Goal: Task Accomplishment & Management: Complete application form

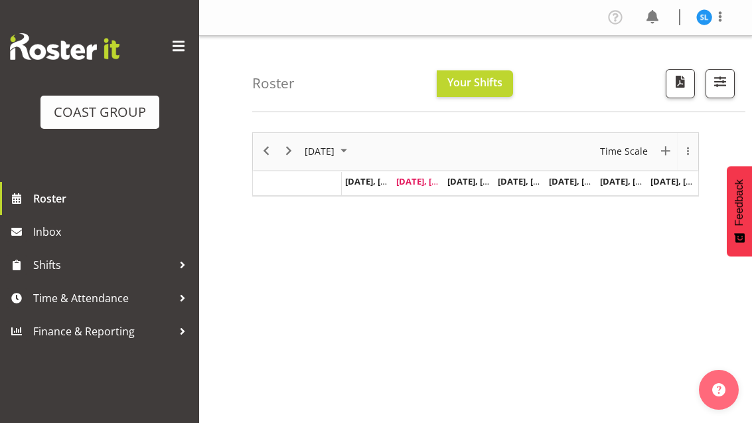
click at [98, 292] on span "Time & Attendance" at bounding box center [102, 298] width 139 height 20
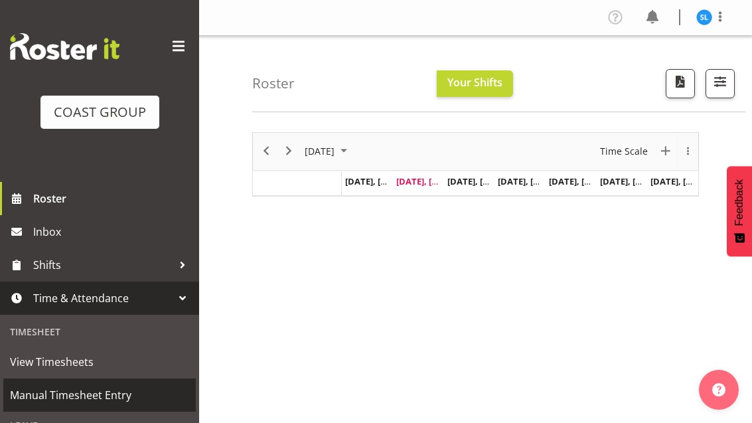
click at [53, 392] on span "Manual Timesheet Entry" at bounding box center [99, 395] width 179 height 20
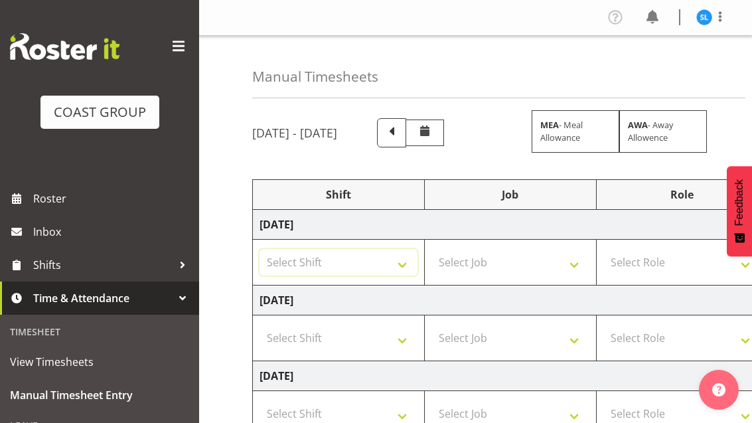
click at [303, 270] on select "Select Shift D+B @ HiNZ D+B Build D+B Build NZACA D+B Build Tech Day OCT 24 D+B…" at bounding box center [339, 262] width 158 height 27
select select "24997"
click at [541, 258] on select "Select Job 1 Carlton Events 1 Carlton Hamilton 1 Carlton Wellington 1 EHS WAREH…" at bounding box center [511, 262] width 158 height 27
select select "9449"
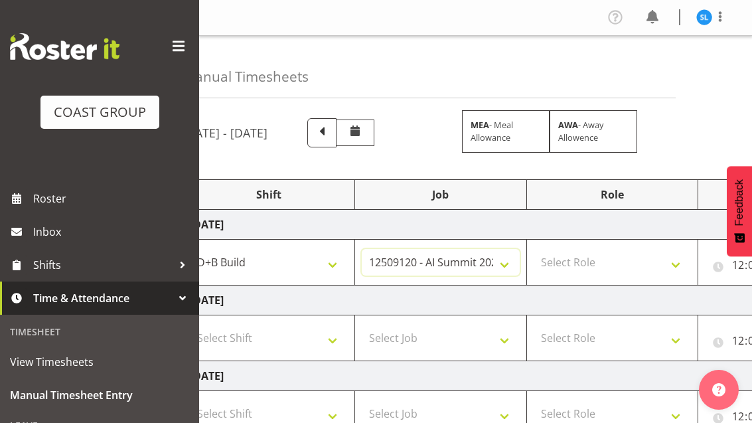
scroll to position [0, 78]
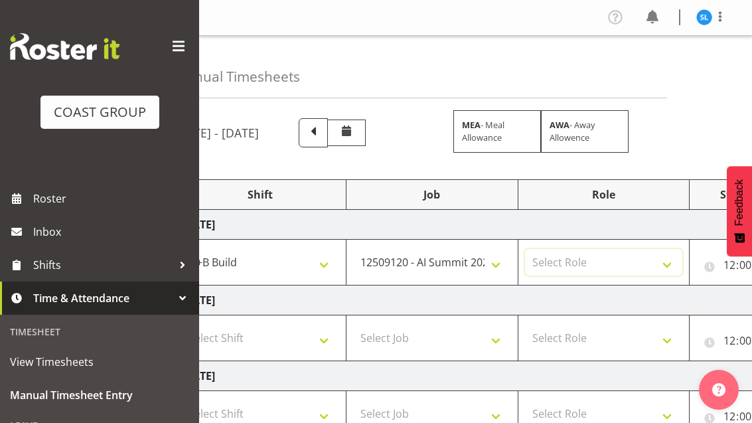
click at [612, 266] on select "Select Role EHS AKL D+B" at bounding box center [604, 262] width 158 height 27
select select "194"
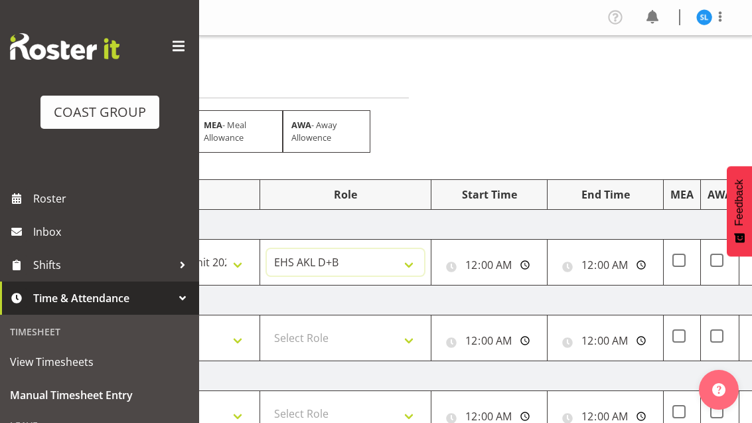
scroll to position [0, 335]
click at [524, 264] on input "00:00:00" at bounding box center [491, 265] width 102 height 27
type input "05:30:00"
click at [621, 264] on input "00:00:00" at bounding box center [608, 265] width 102 height 27
type input "14:30:00"
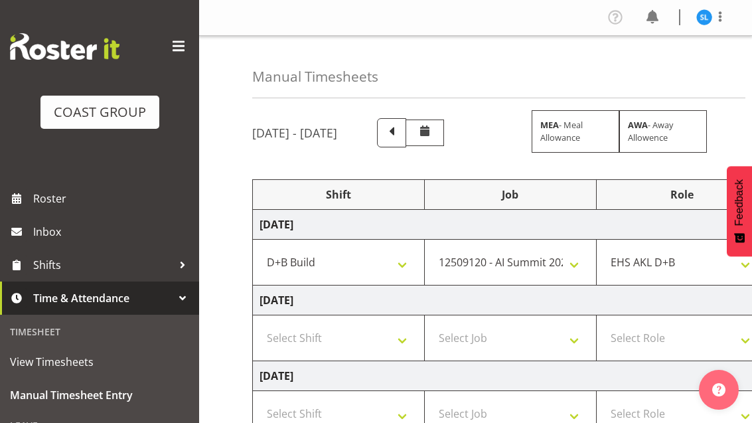
scroll to position [0, 0]
click at [298, 345] on select "Select Shift D+B @ HiNZ D+B Build D+B Build NZACA D+B Build Tech Day OCT 24 D+B…" at bounding box center [339, 338] width 158 height 27
select select "24997"
click at [570, 343] on select "Select Job 1 Carlton Events 1 Carlton Hamilton 1 Carlton Wellington 1 EHS WAREH…" at bounding box center [511, 338] width 158 height 27
select select "69"
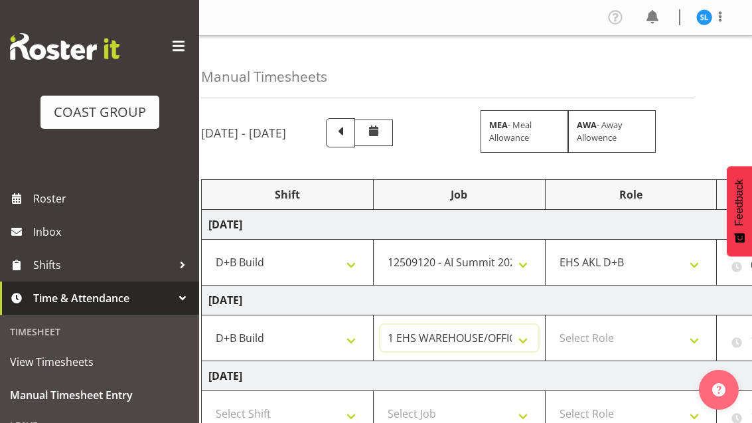
scroll to position [0, 94]
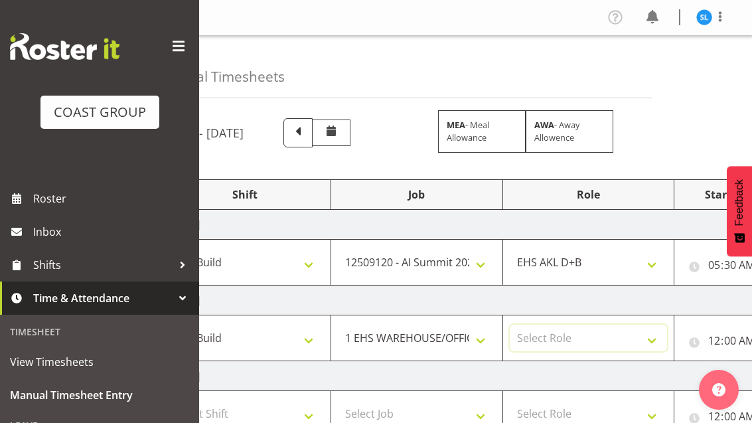
click at [601, 326] on select "Select Role EHS AKL D+B" at bounding box center [589, 338] width 158 height 27
select select "194"
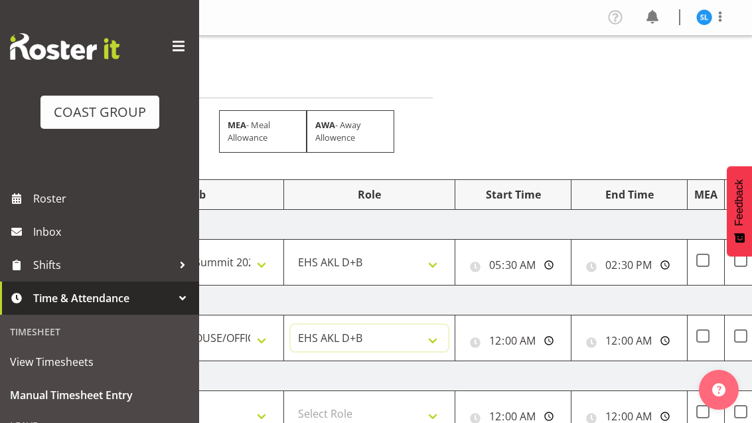
scroll to position [0, 314]
click at [536, 333] on input "00:00:00" at bounding box center [512, 340] width 102 height 27
type input "06:00:00"
click at [650, 340] on input "00:00:00" at bounding box center [628, 340] width 102 height 27
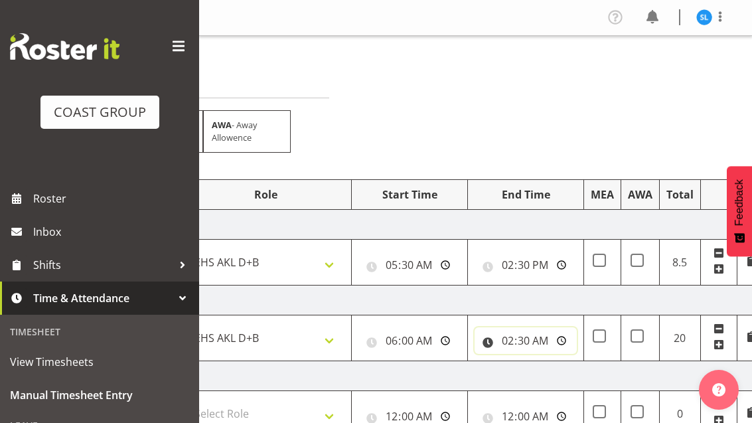
scroll to position [0, 426]
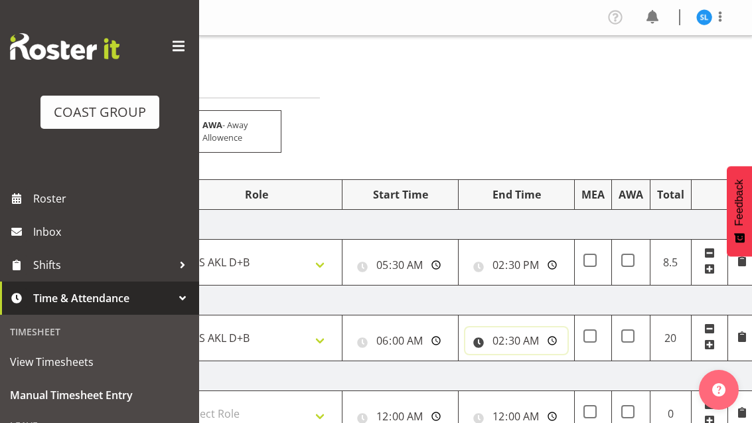
click at [541, 341] on input "02:30:00" at bounding box center [517, 340] width 102 height 27
type input "14:30:00"
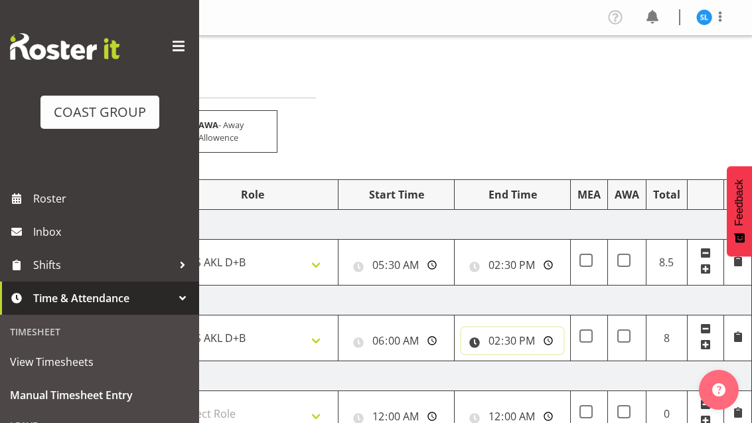
scroll to position [0, 430]
click at [711, 345] on span at bounding box center [706, 344] width 11 height 11
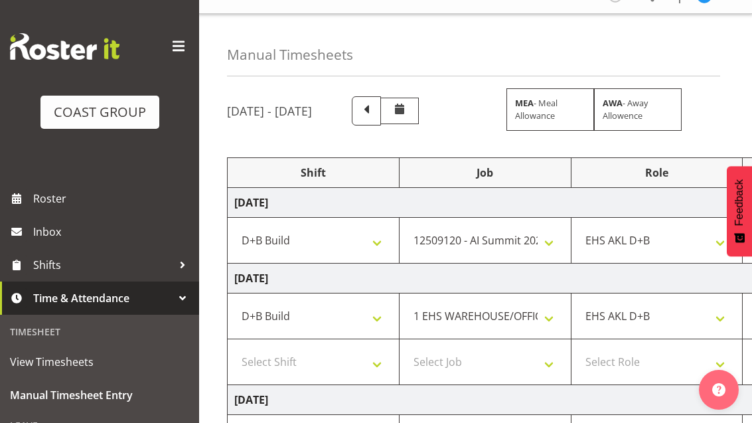
scroll to position [0, 27]
click at [275, 373] on select "Select Shift D+B @ HiNZ D+B Build D+B Build NZACA D+B Build Tech Day OCT 24 D+B…" at bounding box center [312, 362] width 158 height 27
select select "24997"
click at [533, 366] on select "Select Job 1 Carlton Events 1 Carlton Hamilton 1 Carlton Wellington 1 EHS WAREH…" at bounding box center [484, 362] width 158 height 27
select select "9449"
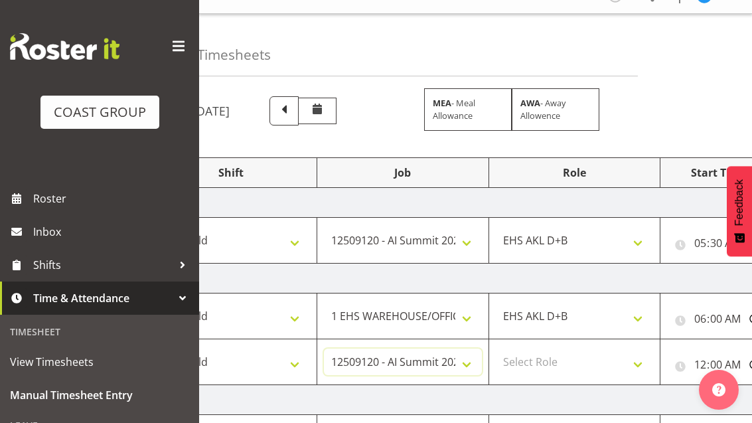
scroll to position [0, 106]
click at [606, 367] on select "Select Role EHS AKL D+B" at bounding box center [576, 362] width 158 height 27
select select "194"
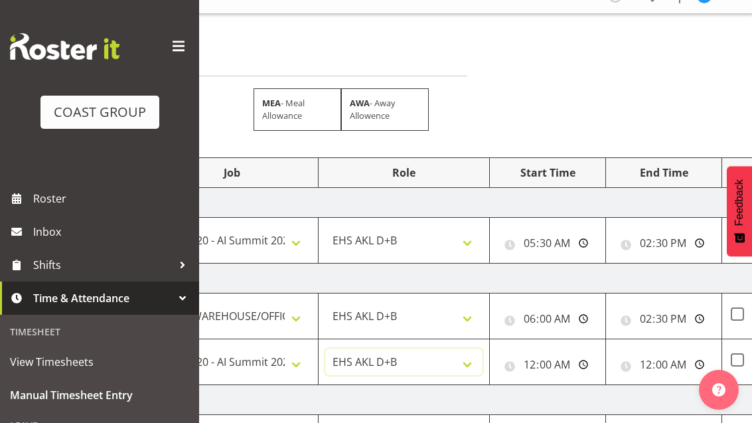
scroll to position [0, 282]
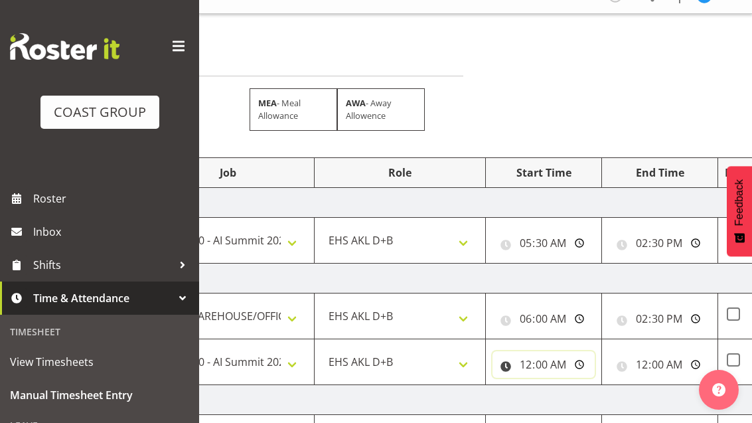
click at [562, 362] on input "00:00:00" at bounding box center [544, 364] width 102 height 27
type input "20:00:00"
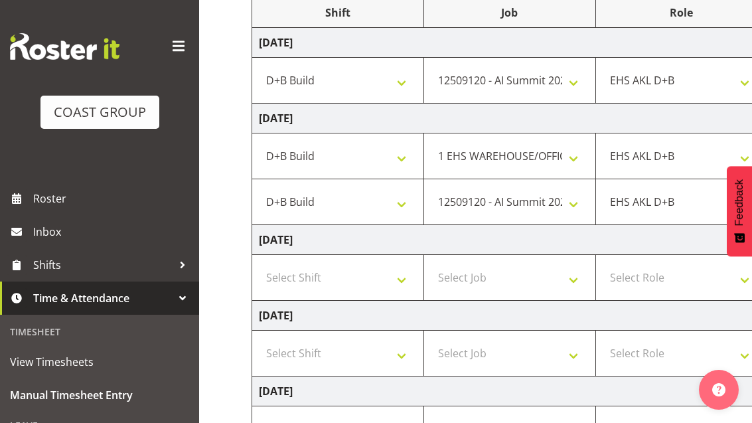
scroll to position [0, 0]
click at [293, 283] on select "Select Shift D+B @ HiNZ D+B Build D+B Build NZACA D+B Build Tech Day OCT 24 D+B…" at bounding box center [339, 277] width 158 height 27
select select "24997"
click at [561, 271] on select "Select Job 1 Carlton Events 1 Carlton Hamilton 1 Carlton Wellington 1 EHS WAREH…" at bounding box center [511, 277] width 158 height 27
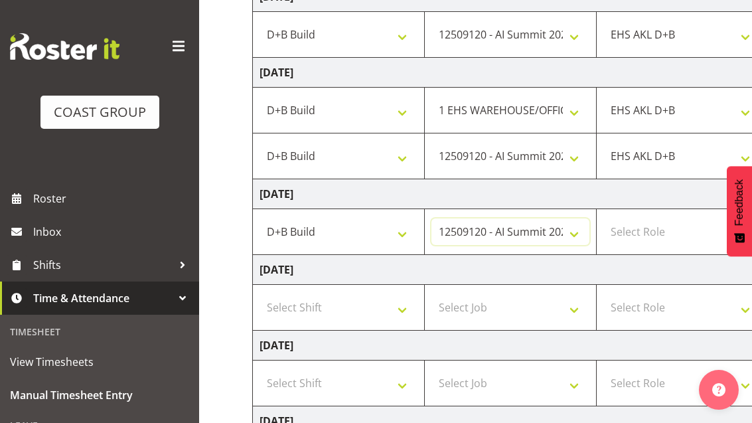
scroll to position [229, 0]
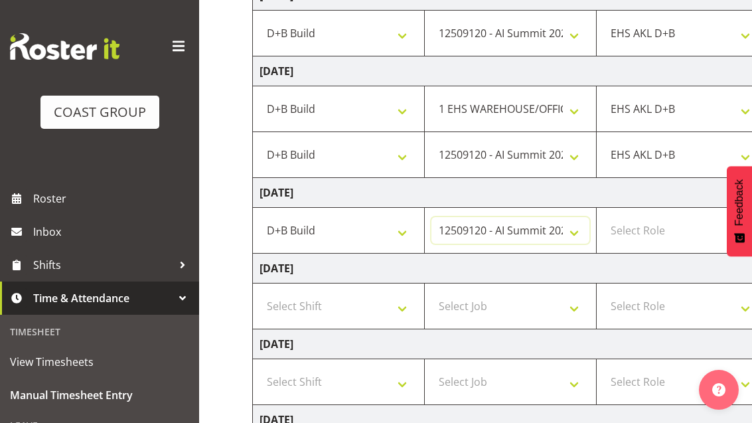
click at [564, 226] on select "1 Carlton Events 1 Carlton Hamilton 1 Carlton Wellington 1 EHS WAREHOUSE/OFFICE…" at bounding box center [511, 230] width 158 height 27
select select "10191"
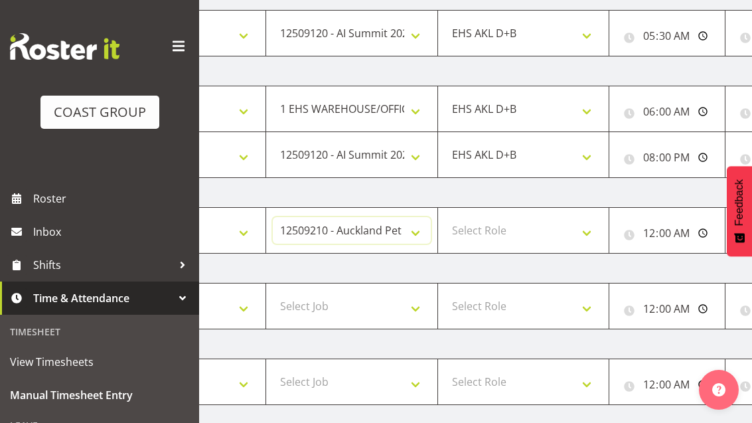
scroll to position [0, 161]
click at [555, 240] on select "Select Role EHS AKL D+B" at bounding box center [522, 230] width 158 height 27
select select "194"
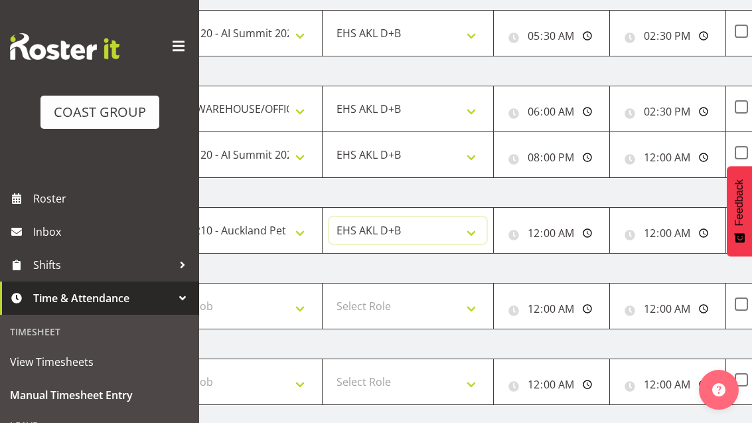
scroll to position [0, 276]
click at [584, 242] on input "00:00:00" at bounding box center [550, 233] width 102 height 27
type input "06:00:00"
click at [684, 231] on input "00:00:00" at bounding box center [666, 233] width 102 height 27
type input "08:30:00"
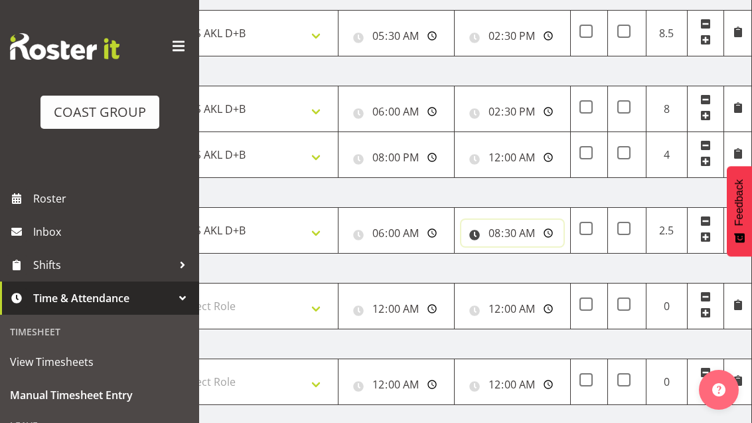
scroll to position [0, 430]
click at [711, 233] on span at bounding box center [706, 237] width 11 height 11
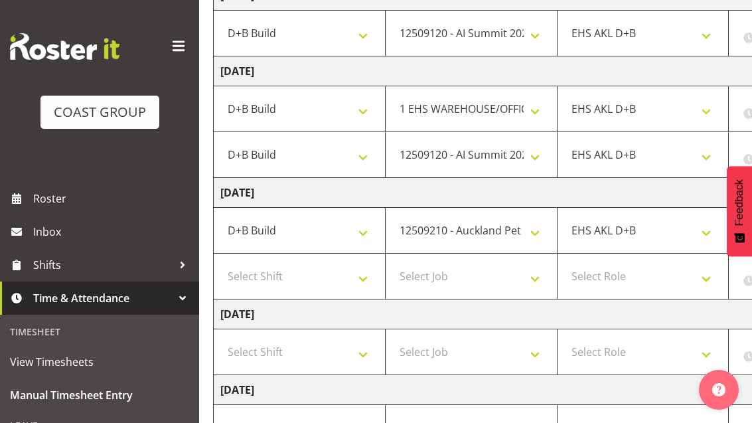
scroll to position [0, 35]
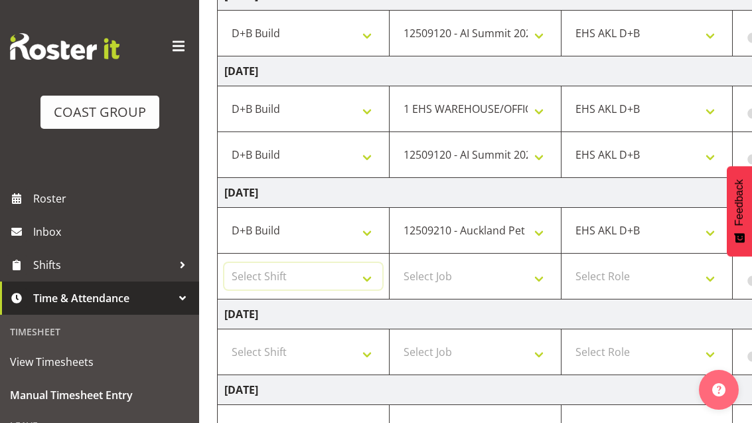
click at [270, 285] on select "Select Shift D+B @ HiNZ D+B Build D+B Build NZACA D+B Build Tech Day OCT 24 D+B…" at bounding box center [303, 276] width 158 height 27
select select "24997"
click at [525, 276] on select "Select Job 1 Carlton Events 1 Carlton Hamilton 1 Carlton Wellington 1 EHS WAREH…" at bounding box center [475, 276] width 158 height 27
select select "8653"
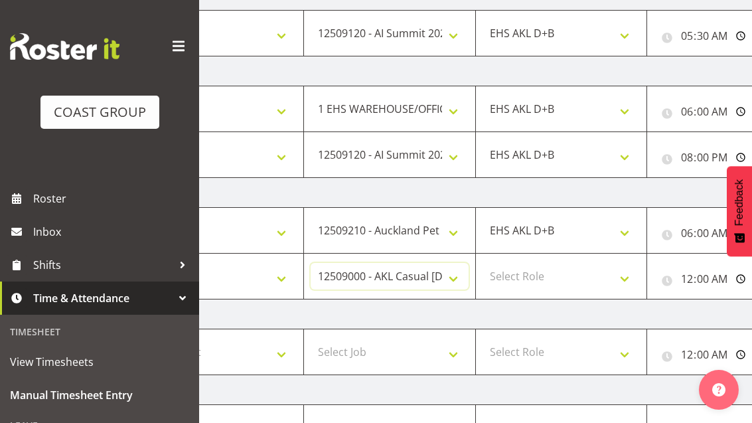
scroll to position [0, 165]
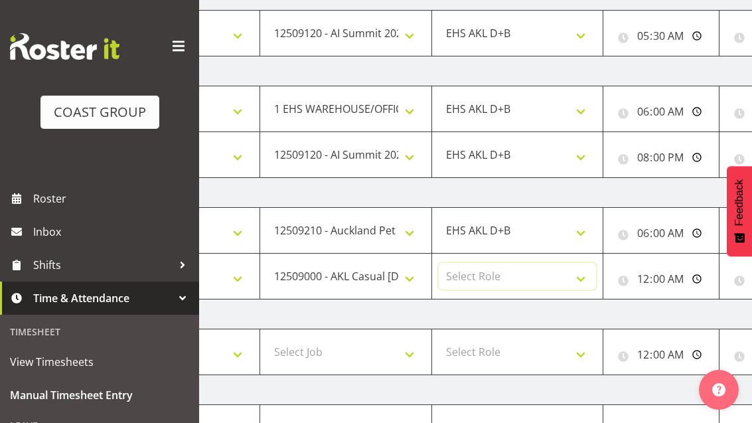
click at [540, 289] on select "Select Role EHS AKL D+B" at bounding box center [518, 276] width 158 height 27
select select "194"
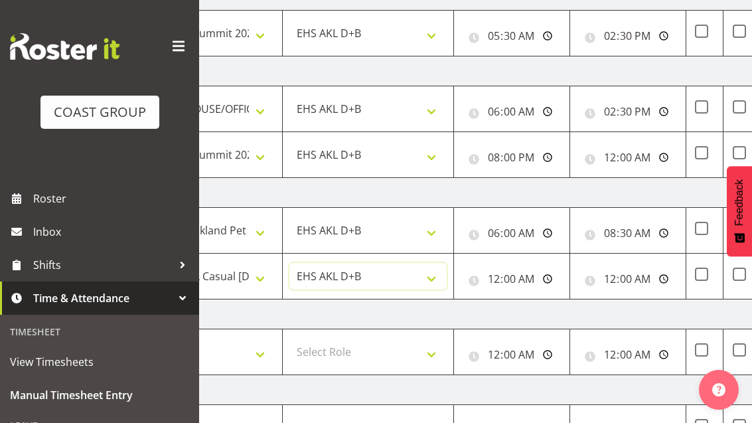
scroll to position [0, 316]
click at [535, 279] on input "00:00:00" at bounding box center [510, 279] width 102 height 27
click at [528, 281] on input "08:00:00" at bounding box center [510, 279] width 102 height 27
type input "08:30:00"
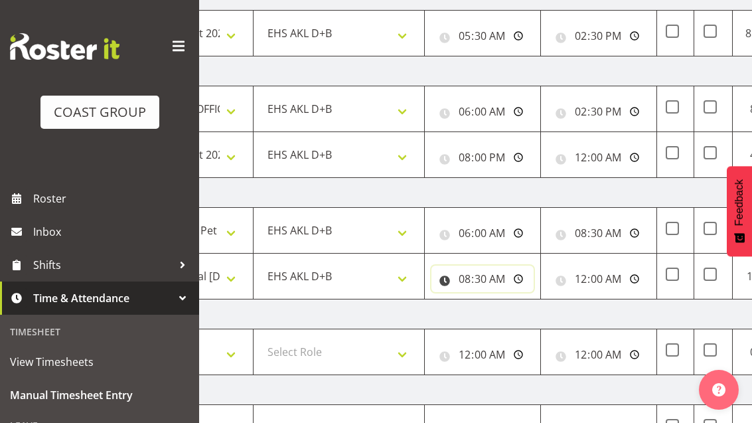
scroll to position [0, 351]
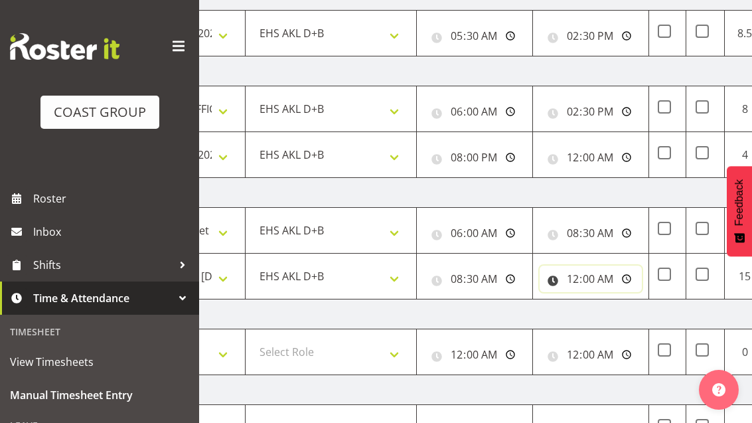
click at [621, 278] on input "00:00:00" at bounding box center [591, 279] width 102 height 27
type input "11:00:00"
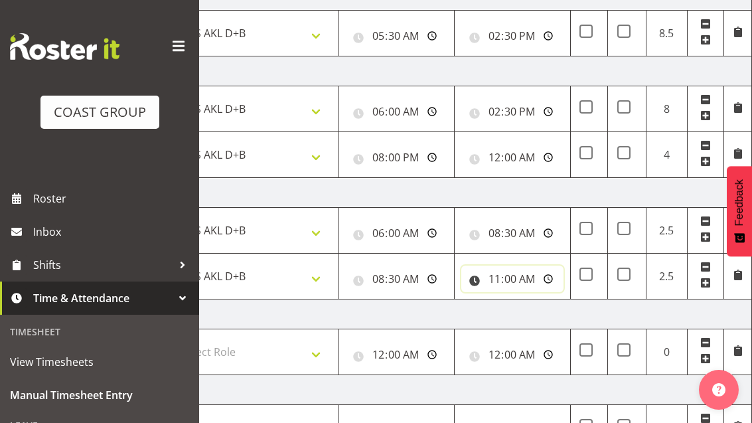
scroll to position [0, 430]
click at [708, 285] on span at bounding box center [706, 283] width 11 height 11
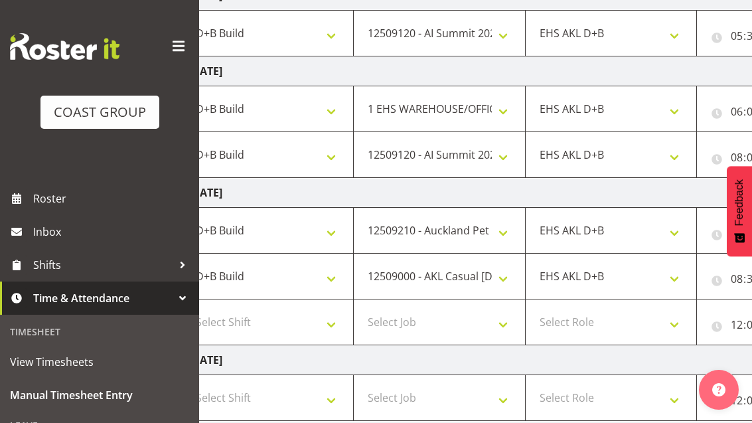
scroll to position [0, 66]
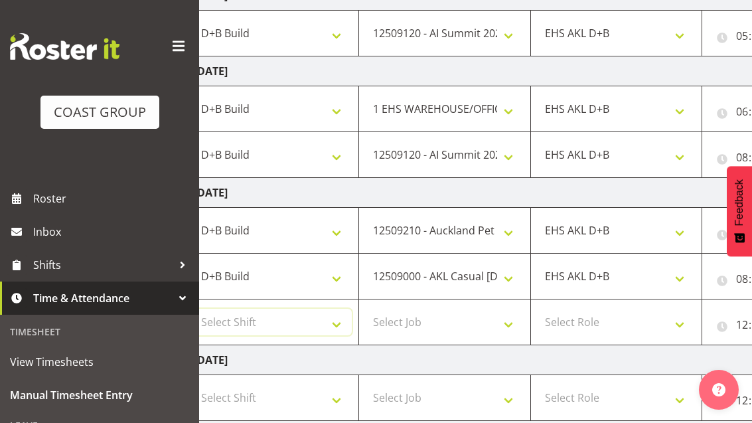
click at [272, 329] on select "Select Shift D+B @ HiNZ D+B Build D+B Build NZACA D+B Build Tech Day OCT 24 D+B…" at bounding box center [273, 322] width 158 height 27
select select "24997"
click at [505, 319] on select "Select Job 1 Carlton Events 1 Carlton Hamilton 1 Carlton Wellington 1 EHS WAREH…" at bounding box center [445, 322] width 158 height 27
select select "69"
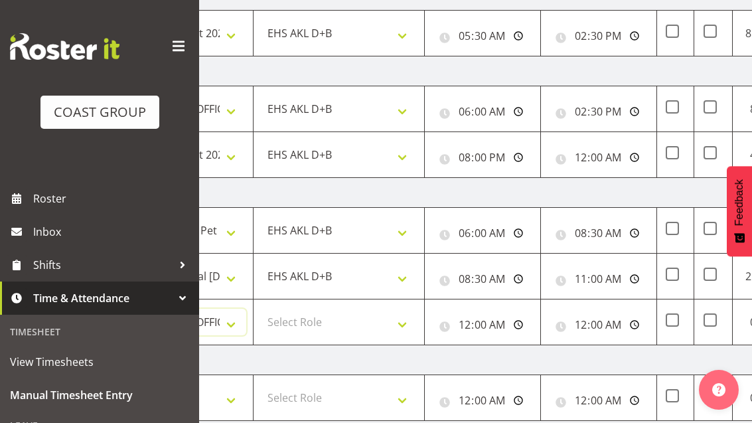
scroll to position [0, 343]
click at [318, 326] on select "Select Role EHS AKL D+B" at bounding box center [340, 322] width 158 height 27
click at [315, 323] on select "Select Role EHS AKL D+B" at bounding box center [340, 322] width 158 height 27
select select "194"
click at [513, 332] on input "00:00:00" at bounding box center [483, 324] width 102 height 27
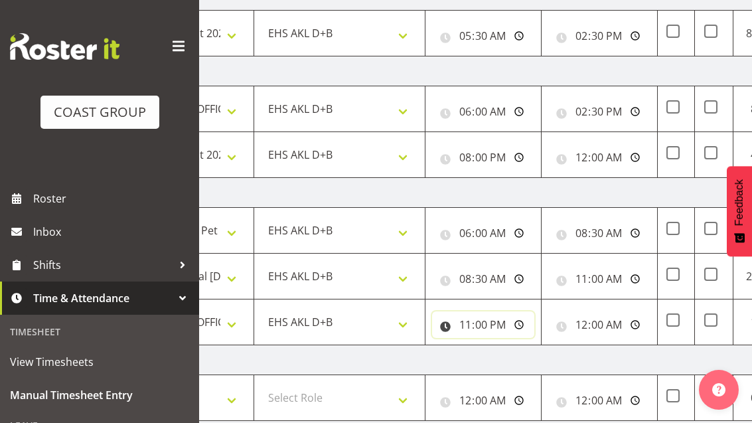
click at [520, 323] on input "23:00:00" at bounding box center [483, 324] width 102 height 27
type input "11:00:00"
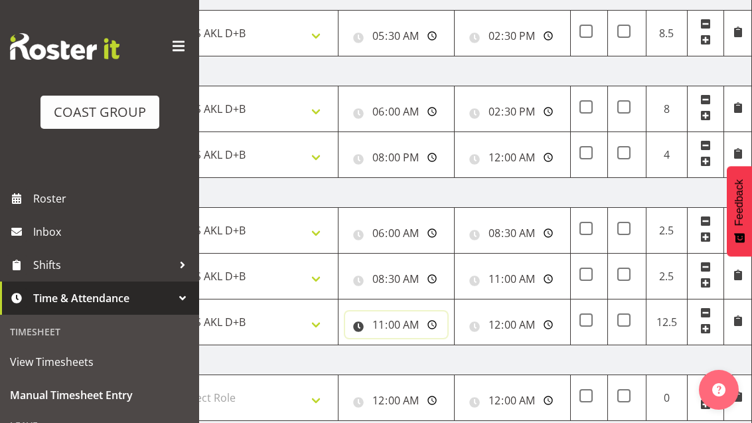
scroll to position [0, 430]
click at [535, 328] on input "00:00:00" at bounding box center [513, 324] width 102 height 27
type input "12:30:00"
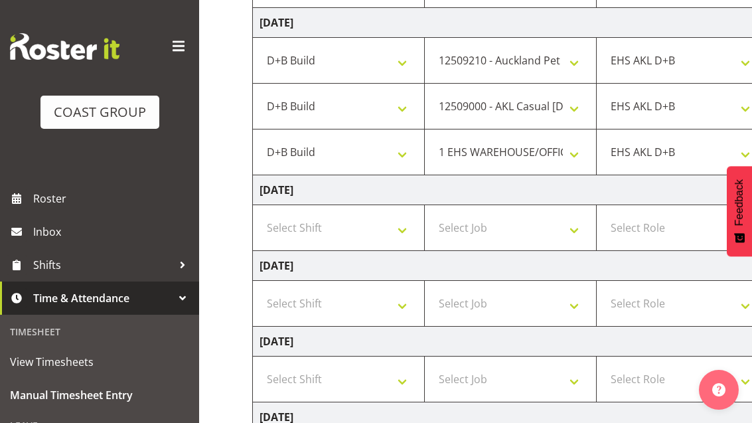
scroll to position [486, 0]
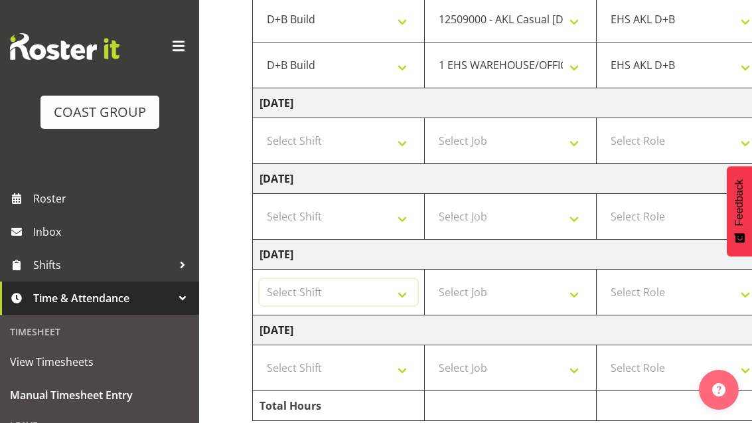
click at [311, 296] on select "Select Shift D+B @ HiNZ D+B Build D+B Build NZACA D+B Build Tech Day OCT 24 D+B…" at bounding box center [339, 292] width 158 height 27
select select "24997"
click at [540, 291] on select "Select Job 1 Carlton Events 1 Carlton Hamilton 1 Carlton Wellington 1 EHS WAREH…" at bounding box center [511, 292] width 158 height 27
select select "69"
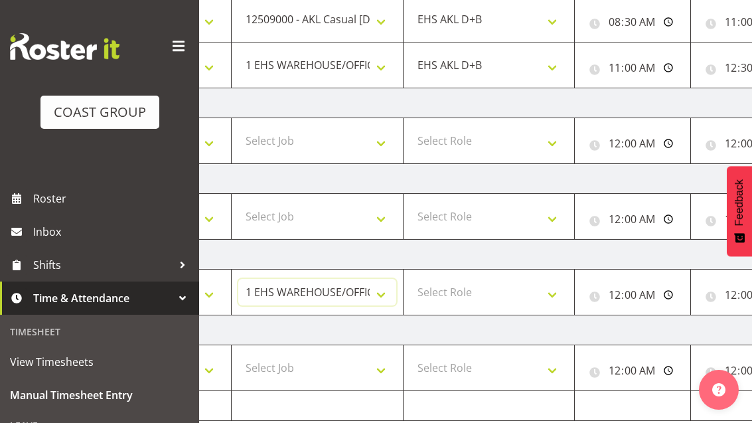
scroll to position [0, 203]
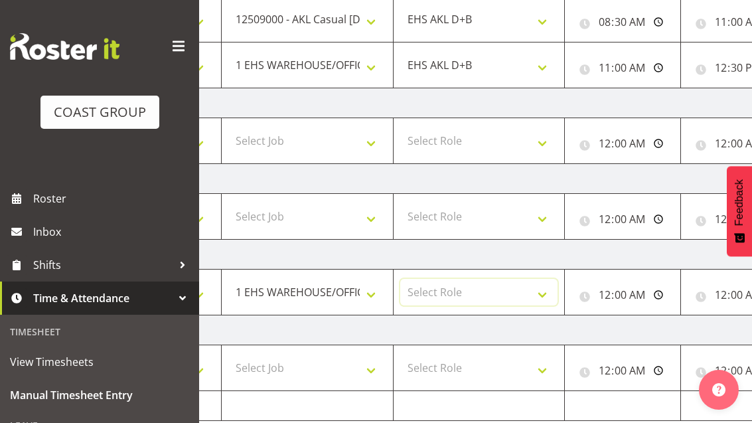
click at [519, 296] on select "Select Role EHS AKL D+B" at bounding box center [479, 292] width 158 height 27
select select "194"
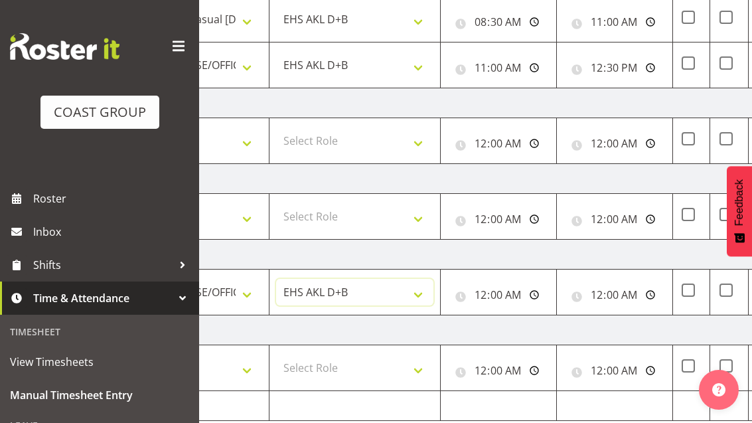
scroll to position [0, 336]
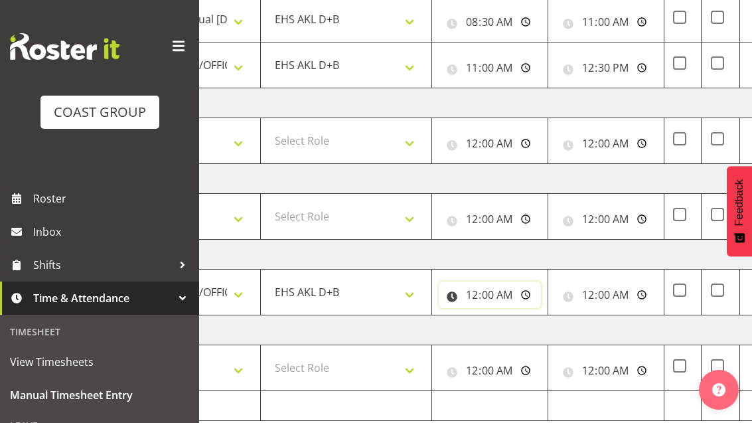
click at [511, 298] on input "00:00:00" at bounding box center [490, 295] width 102 height 27
type input "06:00:00"
click at [615, 298] on input "00:00:00" at bounding box center [606, 295] width 102 height 27
type input "14:30:00"
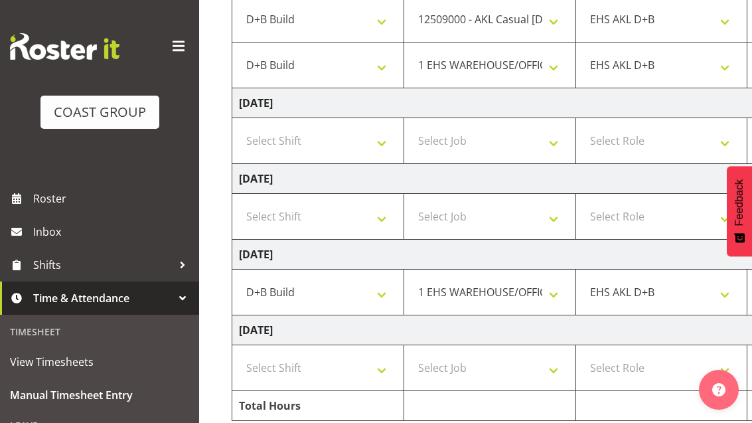
scroll to position [0, 9]
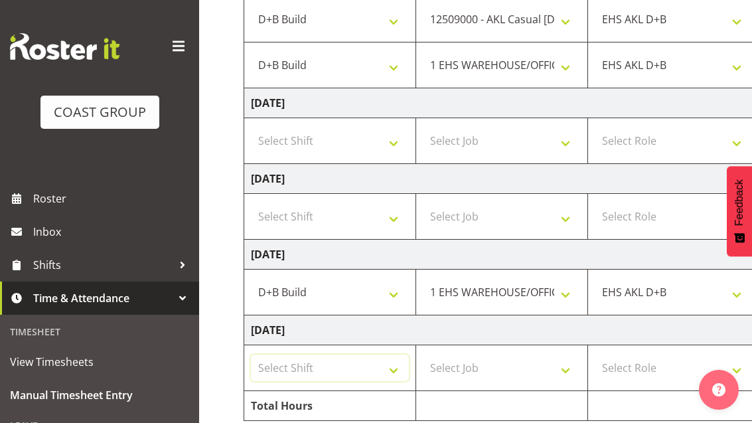
click at [290, 369] on select "Select Shift D+B @ HiNZ D+B Build D+B Build NZACA D+B Build Tech Day OCT 24 D+B…" at bounding box center [330, 368] width 158 height 27
select select "24997"
click at [539, 367] on select "Select Job 1 Carlton Events 1 Carlton Hamilton 1 Carlton Wellington 1 EHS WAREH…" at bounding box center [502, 368] width 158 height 27
select select "69"
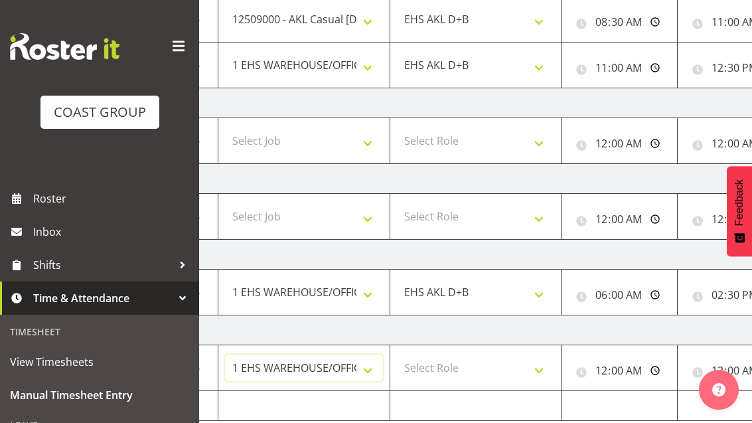
scroll to position [0, 205]
click at [521, 371] on select "Select Role EHS AKL D+B" at bounding box center [477, 368] width 158 height 27
select select "194"
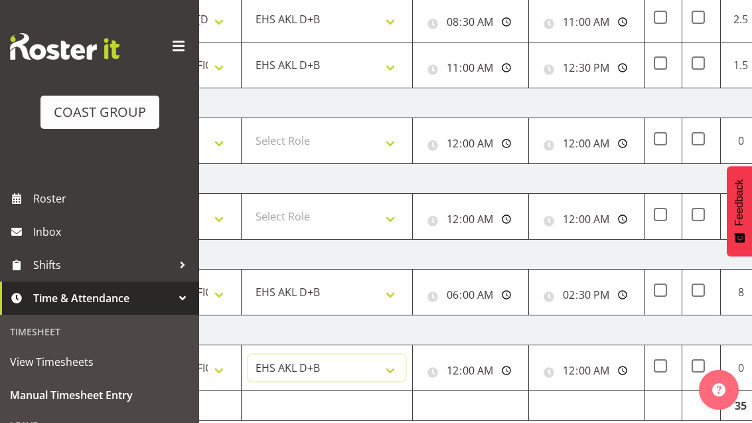
scroll to position [0, 370]
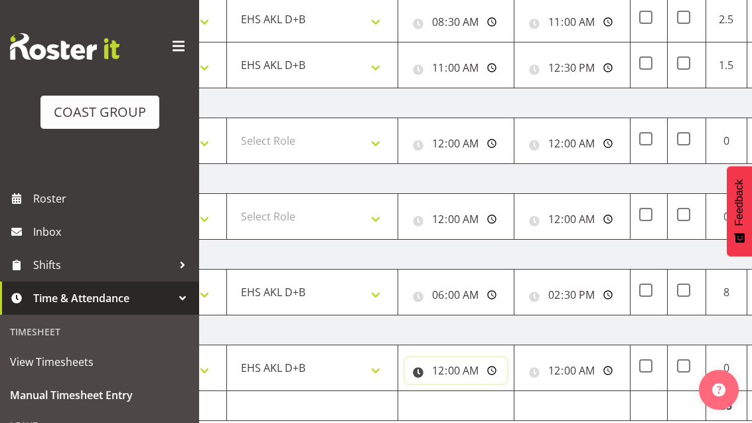
click at [490, 373] on input "00:00:00" at bounding box center [456, 370] width 102 height 27
type input "06:00:00"
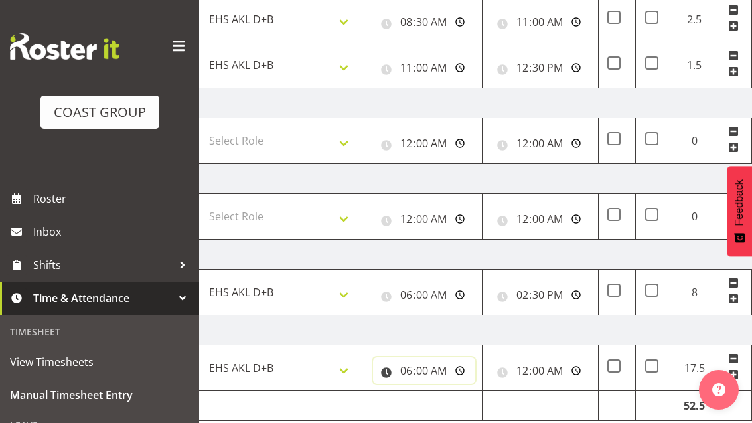
scroll to position [0, 403]
click at [561, 369] on input "00:00:00" at bounding box center [539, 370] width 102 height 27
type input "14:30:00"
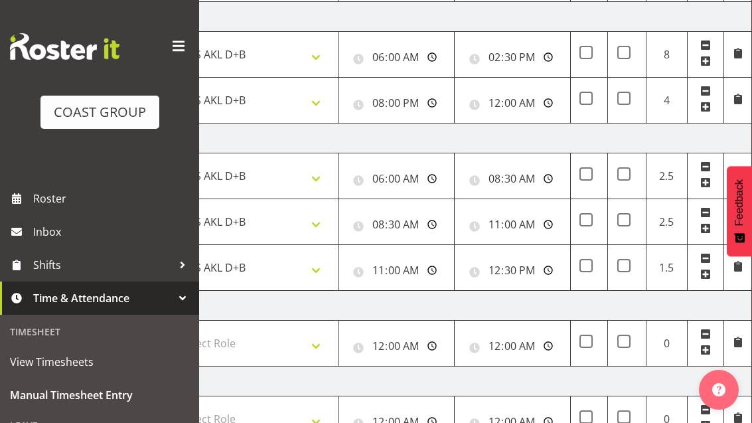
scroll to position [283, 0]
click at [522, 222] on input "11:00:00" at bounding box center [513, 225] width 102 height 27
type input "11:30:00"
click at [411, 276] on input "11:00:00" at bounding box center [396, 270] width 102 height 27
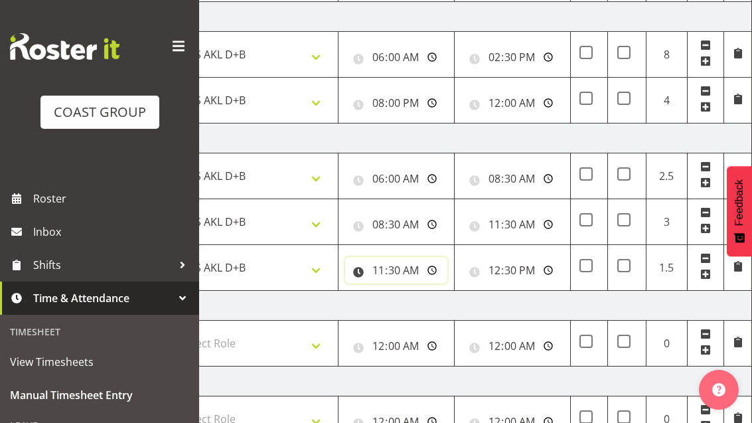
type input "11:30:00"
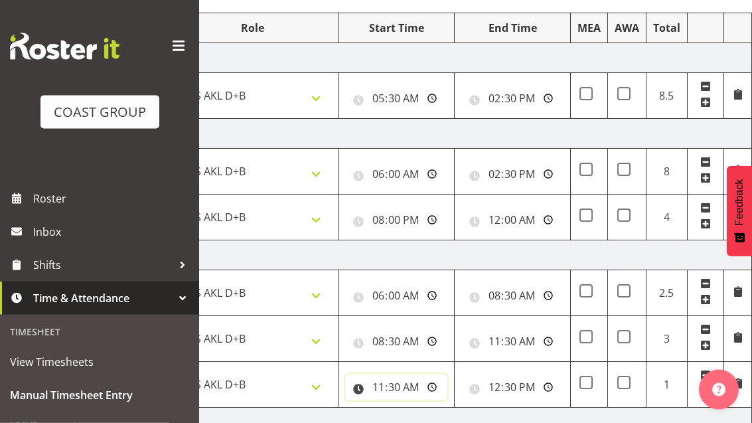
scroll to position [0, 430]
click at [556, 254] on td "Friday 19th September 2025" at bounding box center [287, 256] width 929 height 30
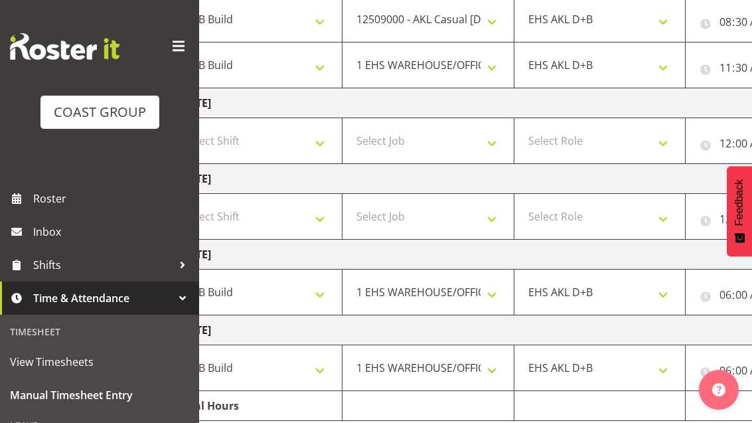
scroll to position [0, 76]
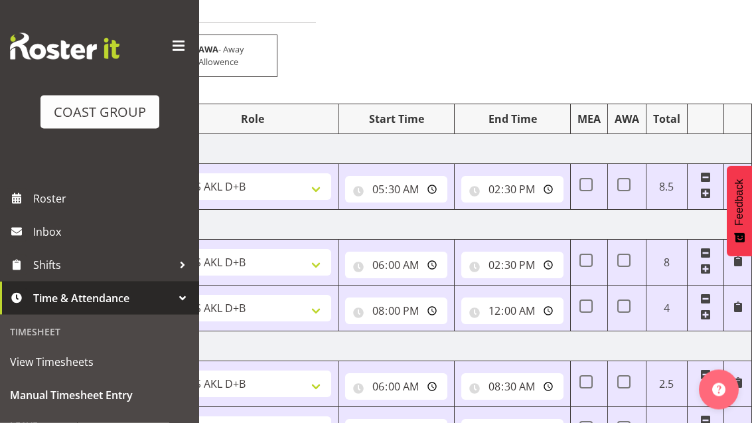
scroll to position [0, 0]
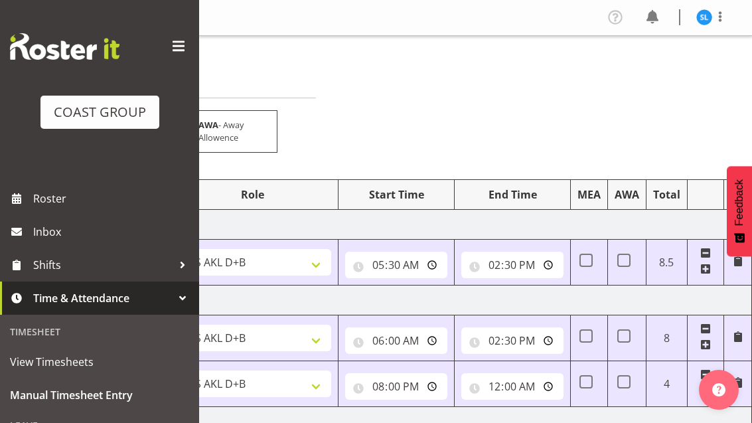
click at [719, 12] on span at bounding box center [721, 17] width 16 height 16
click at [649, 68] on link "Log Out" at bounding box center [665, 70] width 128 height 24
